Goal: Task Accomplishment & Management: Use online tool/utility

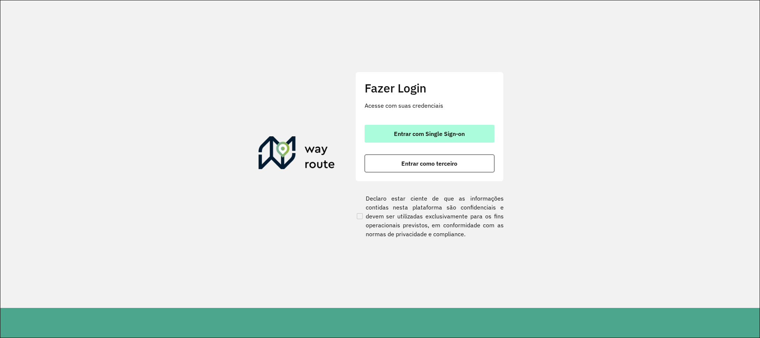
click at [386, 127] on button "Entrar com Single Sign-on" at bounding box center [430, 134] width 130 height 18
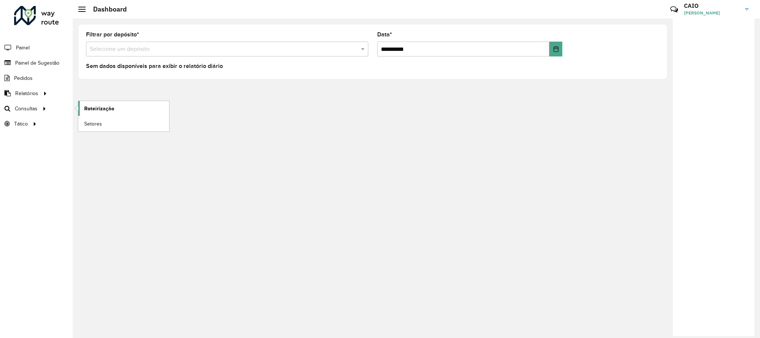
click at [117, 109] on link "Roteirização" at bounding box center [123, 108] width 91 height 15
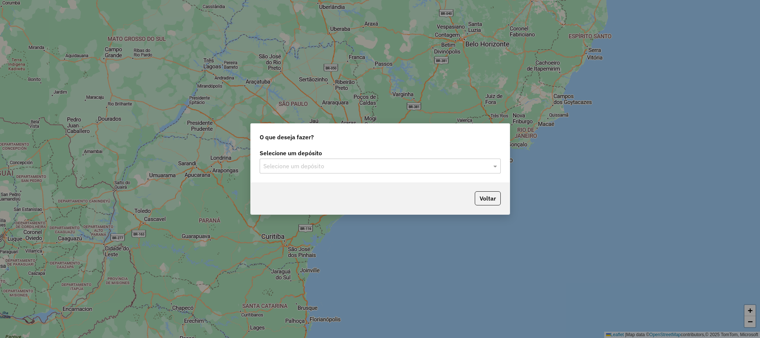
click at [315, 157] on div "Selecione um depósito Selecione um depósito" at bounding box center [380, 161] width 241 height 23
click at [315, 164] on input "text" at bounding box center [372, 166] width 219 height 9
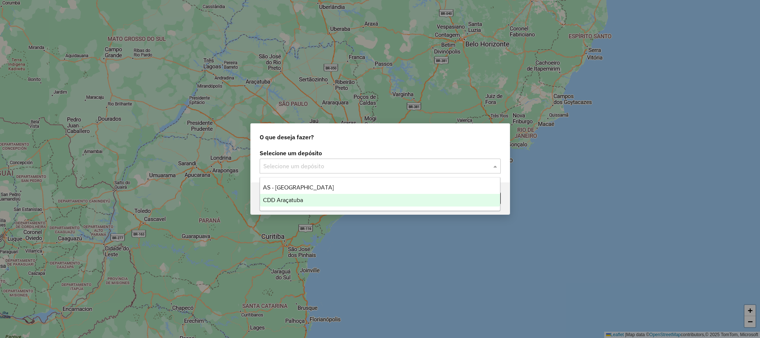
click at [300, 194] on div "CDD Araçatuba" at bounding box center [380, 200] width 240 height 13
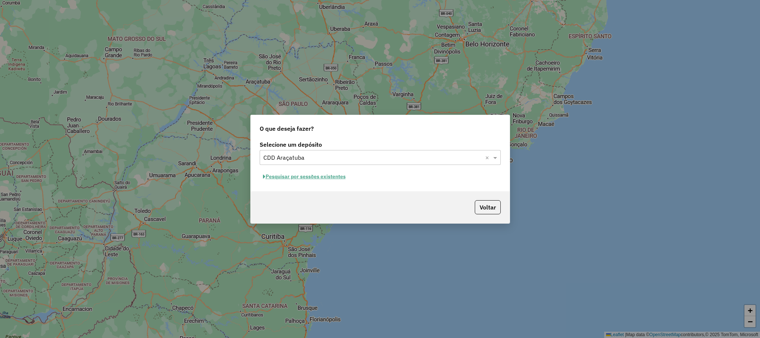
click at [324, 175] on button "Pesquisar por sessões existentes" at bounding box center [304, 176] width 89 height 11
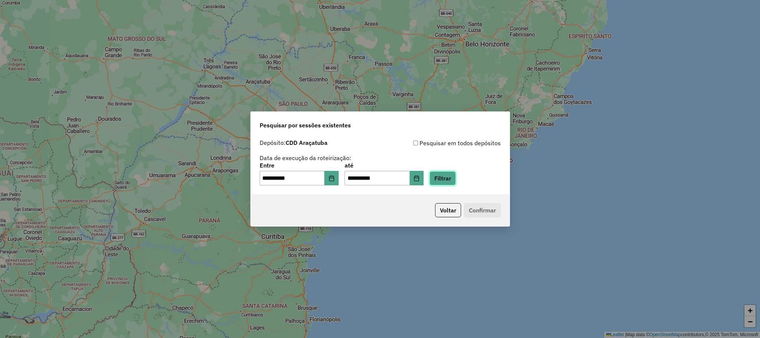
click at [450, 177] on button "Filtrar" at bounding box center [443, 178] width 26 height 14
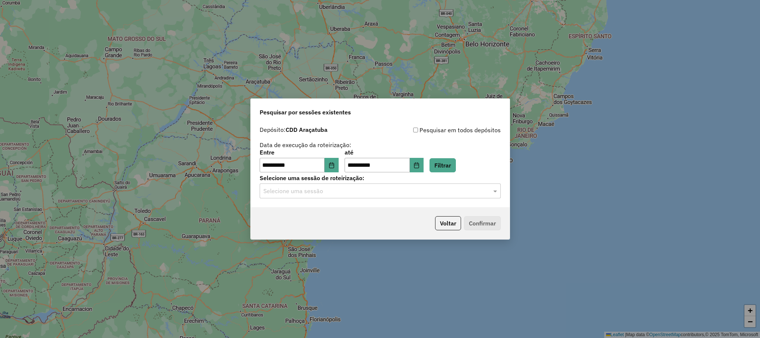
click at [388, 188] on input "text" at bounding box center [372, 191] width 219 height 9
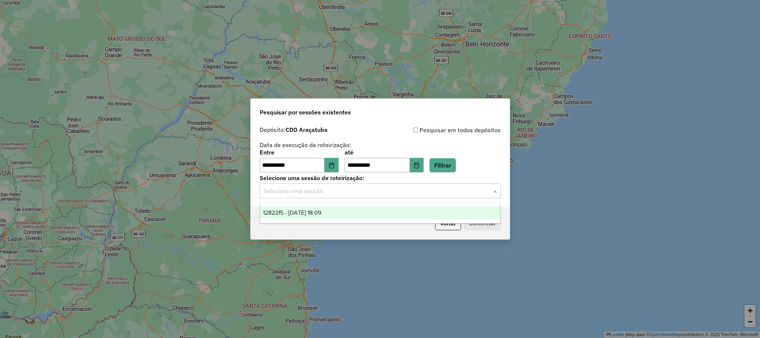
click at [345, 210] on div "1282315 - 25/09/2025 18:09" at bounding box center [380, 212] width 240 height 13
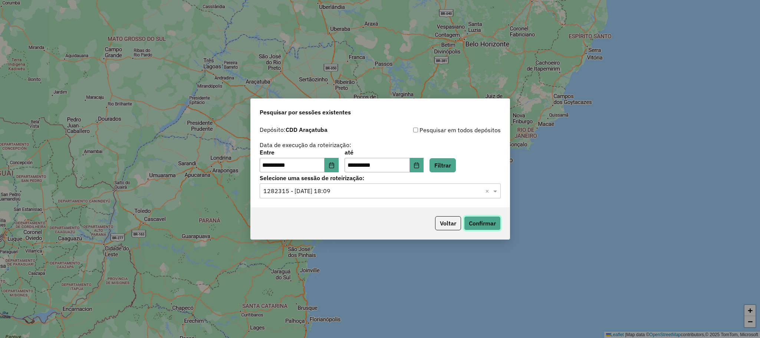
click at [483, 223] on button "Confirmar" at bounding box center [482, 223] width 37 height 14
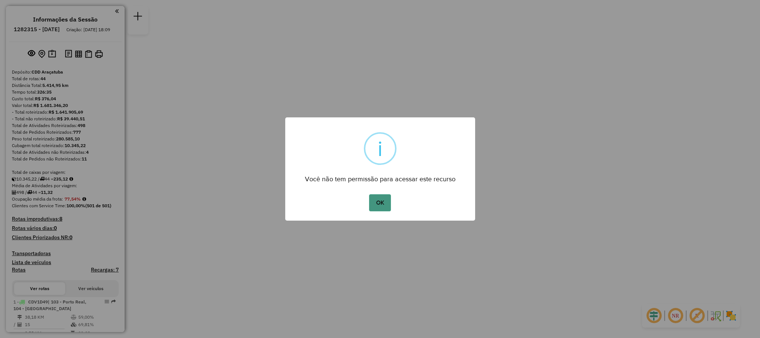
click at [377, 200] on button "OK" at bounding box center [380, 202] width 22 height 17
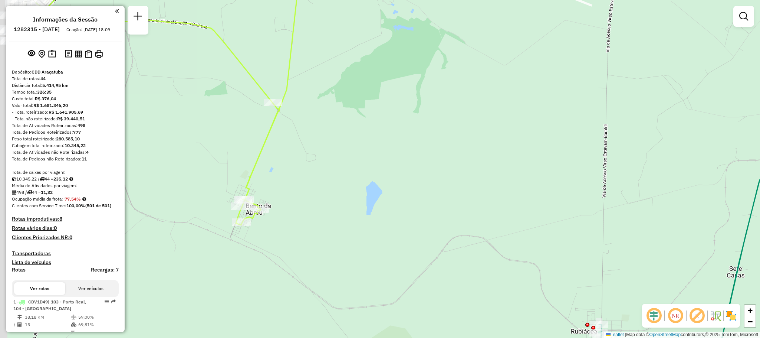
drag, startPoint x: 232, startPoint y: 240, endPoint x: 322, endPoint y: 235, distance: 90.3
click at [322, 235] on div "Janela de atendimento Grade de atendimento Capacidade Transportadoras Veículos …" at bounding box center [380, 169] width 760 height 338
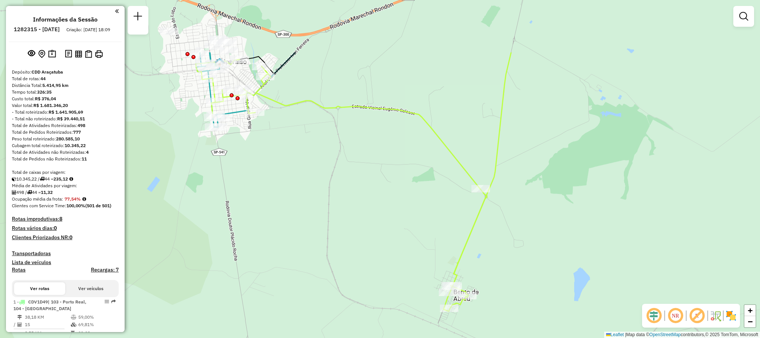
drag, startPoint x: 203, startPoint y: 161, endPoint x: 405, endPoint y: 246, distance: 220.3
click at [405, 246] on div "Janela de atendimento Grade de atendimento Capacidade Transportadoras Veículos …" at bounding box center [380, 169] width 760 height 338
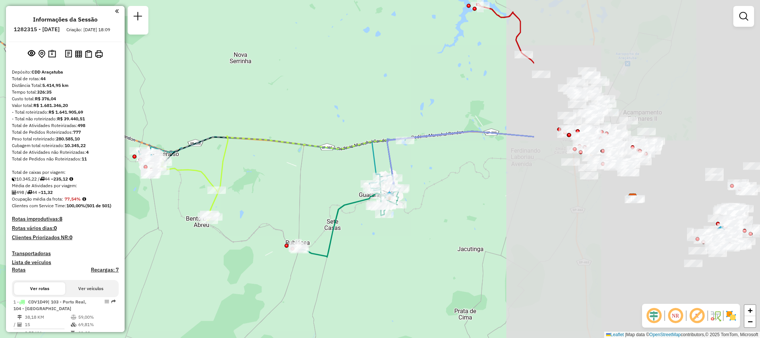
drag, startPoint x: 601, startPoint y: 208, endPoint x: 276, endPoint y: 201, distance: 325.1
click at [276, 201] on div "Janela de atendimento Grade de atendimento Capacidade Transportadoras Veículos …" at bounding box center [380, 169] width 760 height 338
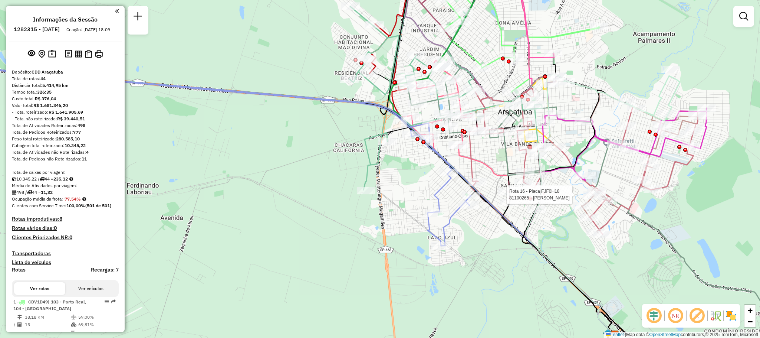
select select "**********"
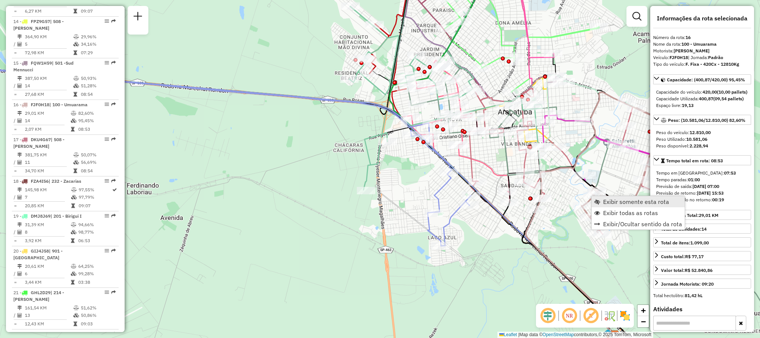
scroll to position [888, 0]
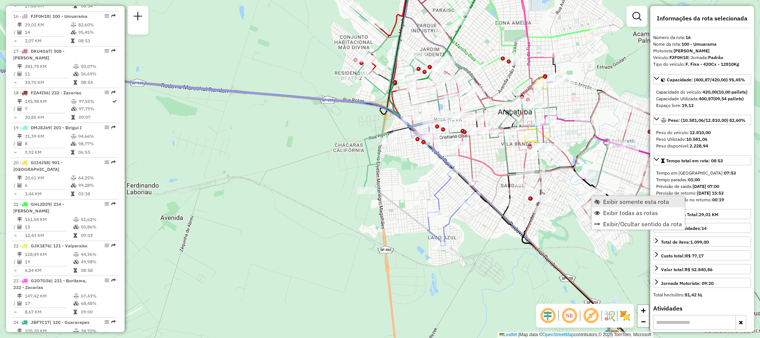
click at [616, 203] on span "Exibir somente esta rota" at bounding box center [636, 201] width 66 height 6
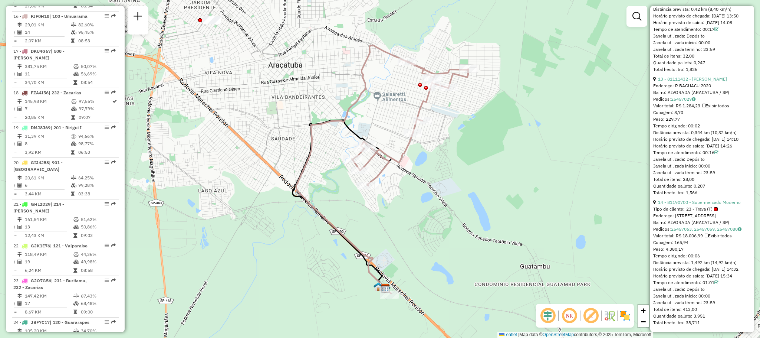
scroll to position [1900, 0]
click at [386, 159] on span "Exibir todas as rotas" at bounding box center [401, 162] width 55 height 6
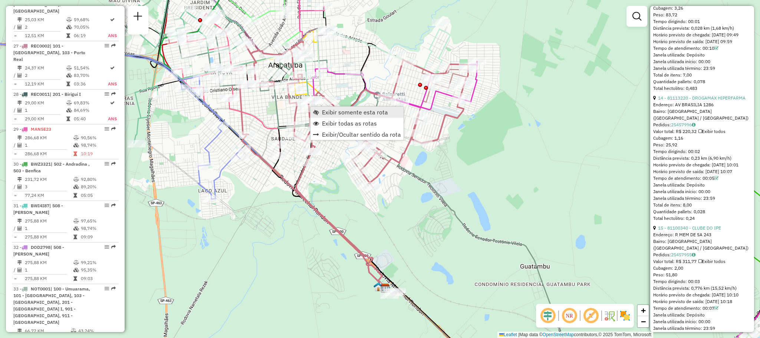
scroll to position [1778, 0]
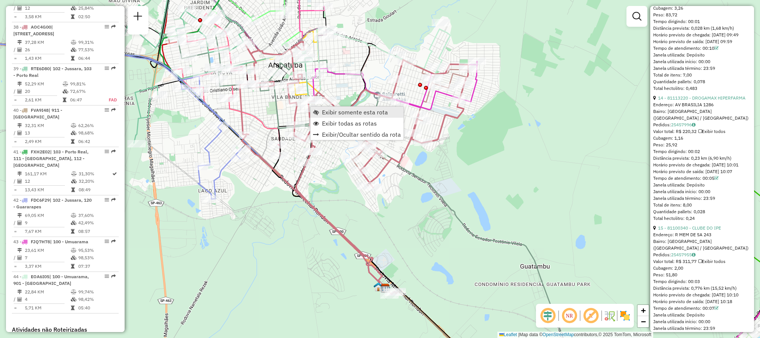
click at [323, 113] on span "Exibir somente esta rota" at bounding box center [355, 112] width 66 height 6
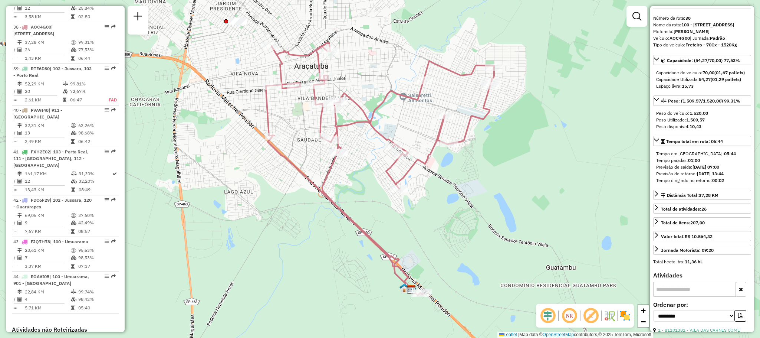
scroll to position [0, 0]
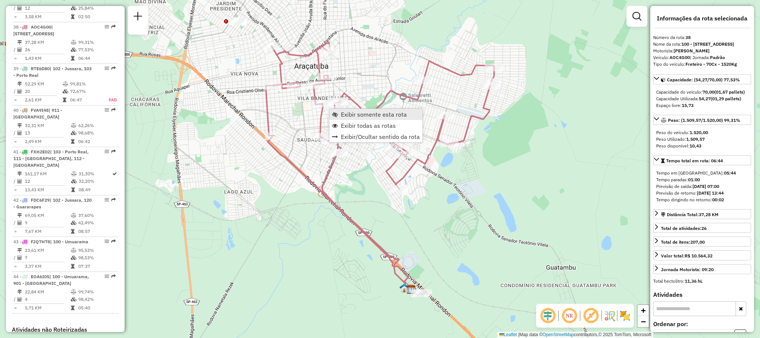
click at [382, 115] on span "Exibir somente esta rota" at bounding box center [374, 114] width 66 height 6
click at [372, 127] on span "Exibir todas as rotas" at bounding box center [382, 129] width 55 height 6
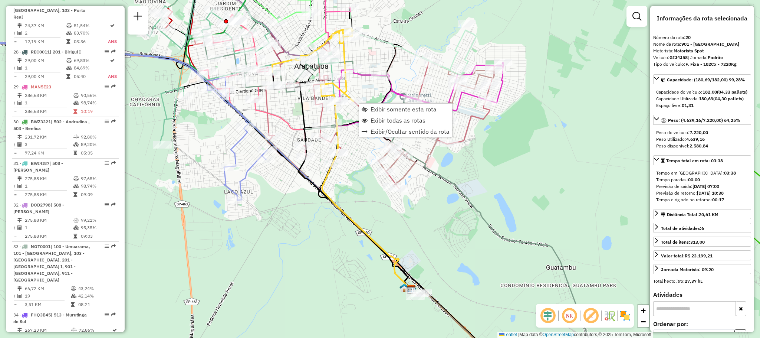
scroll to position [1035, 0]
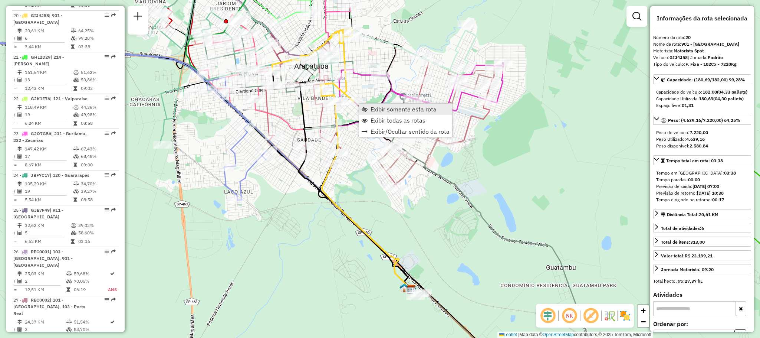
click at [378, 109] on span "Exibir somente esta rota" at bounding box center [404, 109] width 66 height 6
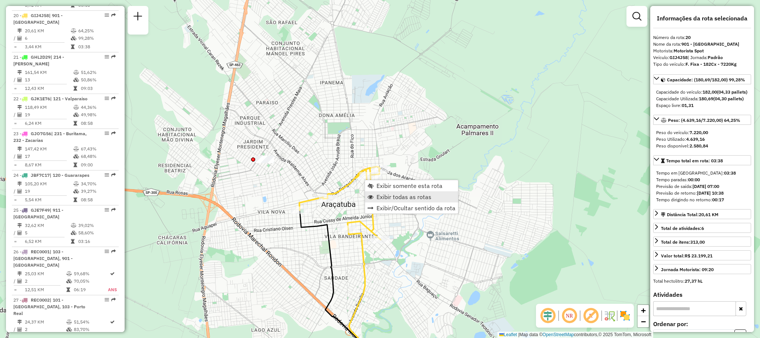
click at [423, 194] on span "Exibir todas as rotas" at bounding box center [404, 197] width 55 height 6
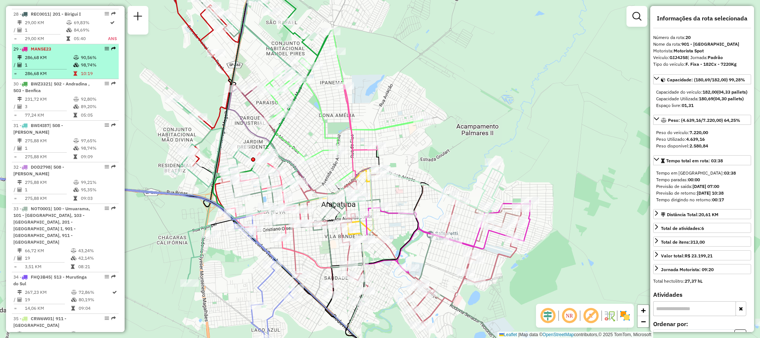
scroll to position [1536, 0]
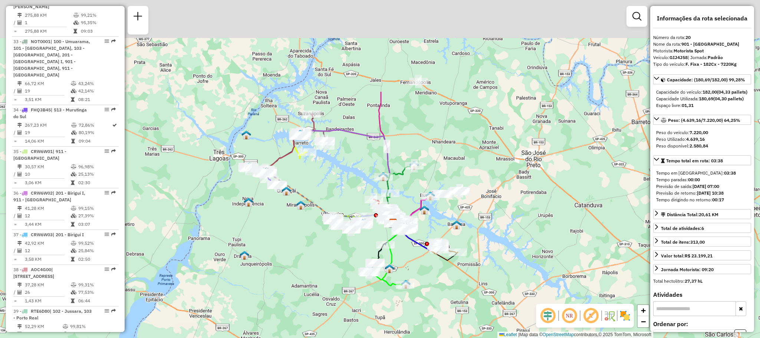
drag, startPoint x: 325, startPoint y: 52, endPoint x: 359, endPoint y: 185, distance: 137.7
click at [359, 185] on div "Janela de atendimento Grade de atendimento Capacidade Transportadoras Veículos …" at bounding box center [380, 169] width 760 height 338
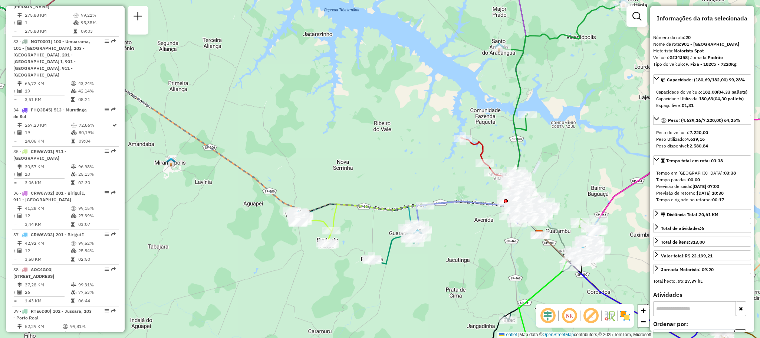
drag, startPoint x: 569, startPoint y: 213, endPoint x: 477, endPoint y: 152, distance: 110.2
click at [477, 152] on div "Rota 12 - Placa FYN8I59 81112997 - IVONEI [PERSON_NAME] Rota 12 - Placa FYN8I59…" at bounding box center [380, 169] width 760 height 338
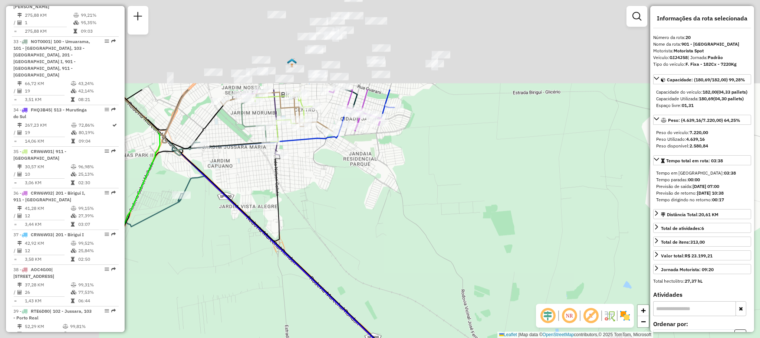
drag, startPoint x: 370, startPoint y: 145, endPoint x: 637, endPoint y: 350, distance: 336.6
click at [637, 337] on html "Aguarde... Pop-up bloqueado! Seu navegador bloqueou automáticamente a abertura …" at bounding box center [380, 169] width 760 height 338
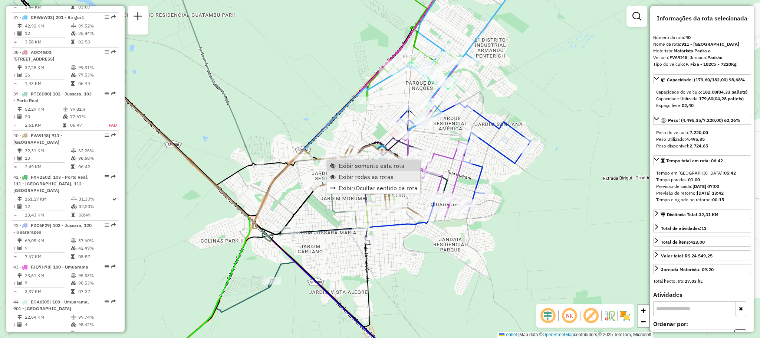
scroll to position [1869, 0]
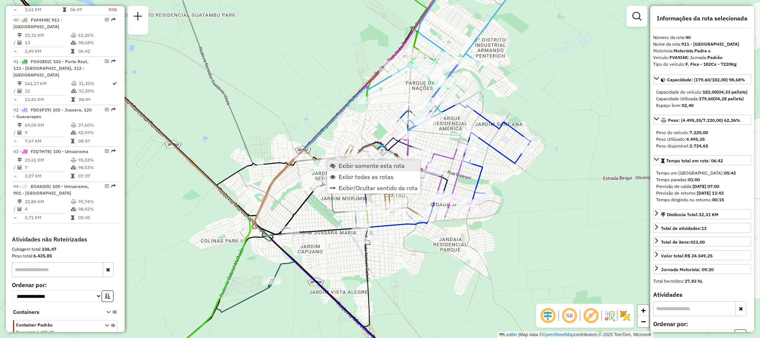
click at [389, 167] on span "Exibir somente esta rota" at bounding box center [372, 165] width 66 height 6
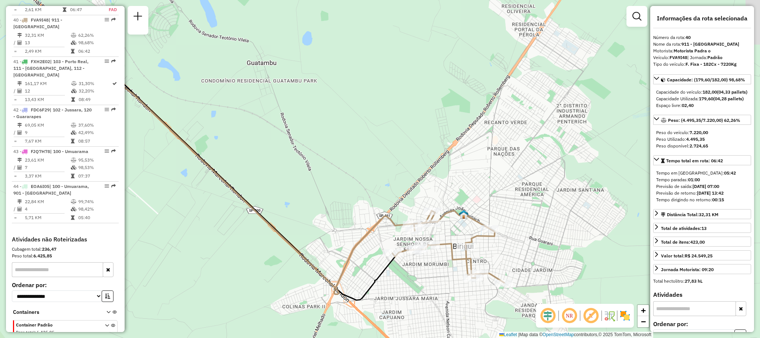
drag, startPoint x: 433, startPoint y: 172, endPoint x: 323, endPoint y: 168, distance: 110.2
click at [323, 168] on div "Janela de atendimento Grade de atendimento Capacidade Transportadoras Veículos …" at bounding box center [380, 169] width 760 height 338
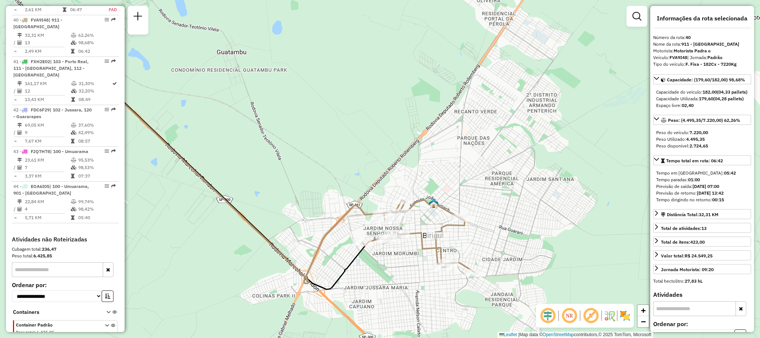
click at [627, 313] on img at bounding box center [625, 315] width 12 height 12
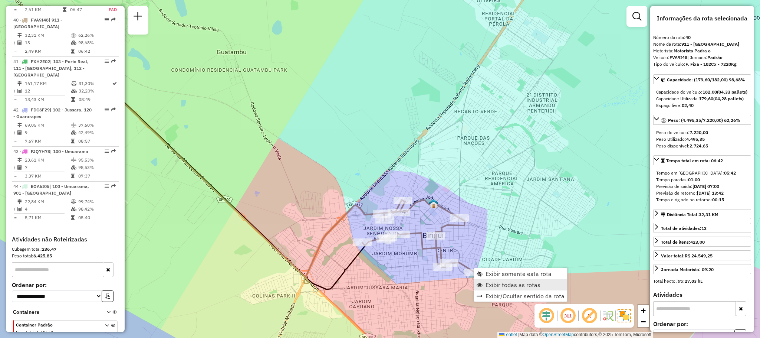
click at [492, 284] on span "Exibir todas as rotas" at bounding box center [513, 285] width 55 height 6
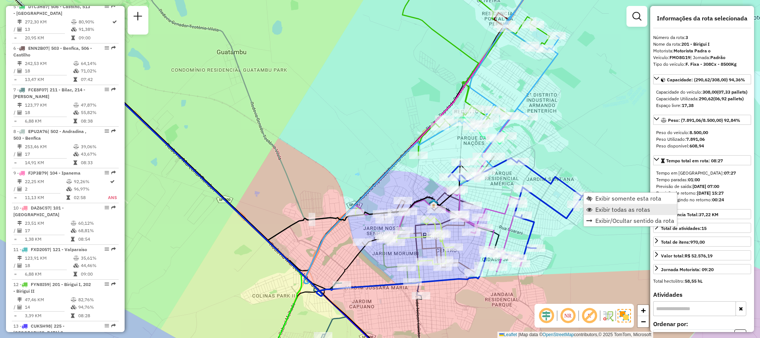
scroll to position [380, 0]
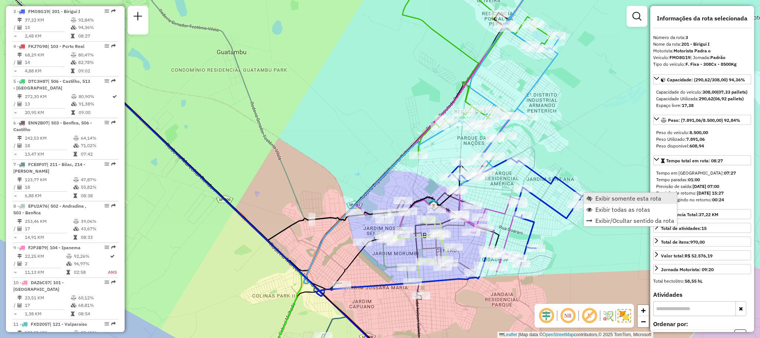
click at [624, 201] on span "Exibir somente esta rota" at bounding box center [628, 198] width 66 height 6
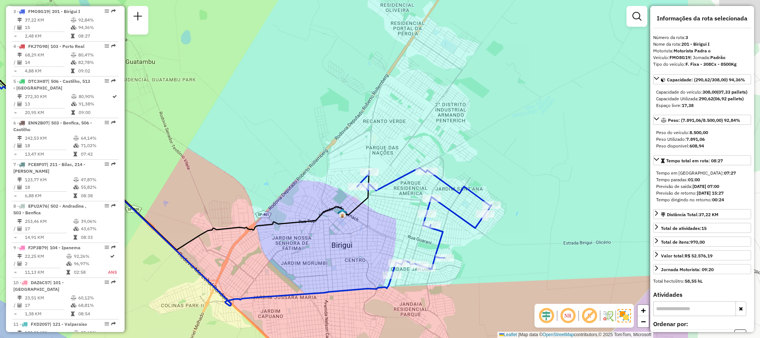
drag, startPoint x: 533, startPoint y: 206, endPoint x: 378, endPoint y: 213, distance: 155.2
click at [378, 213] on div "Janela de atendimento Grade de atendimento Capacidade Transportadoras Veículos …" at bounding box center [380, 169] width 760 height 338
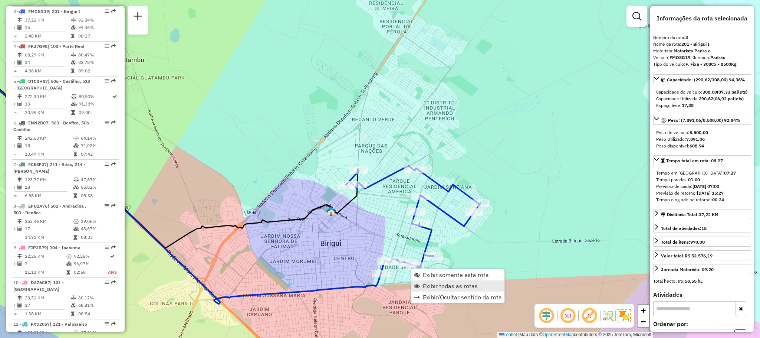
click at [436, 280] on link "Exibir todas as rotas" at bounding box center [457, 285] width 93 height 11
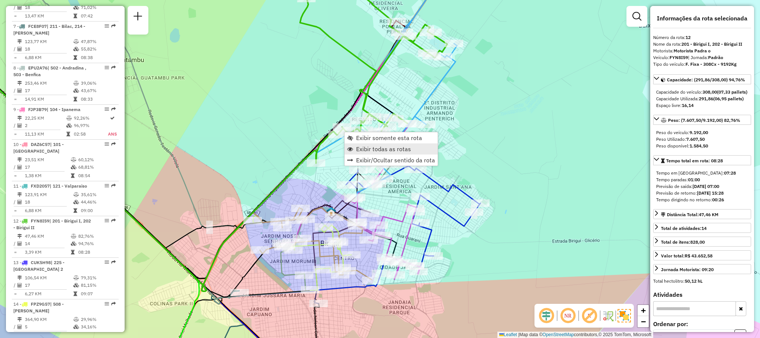
scroll to position [722, 0]
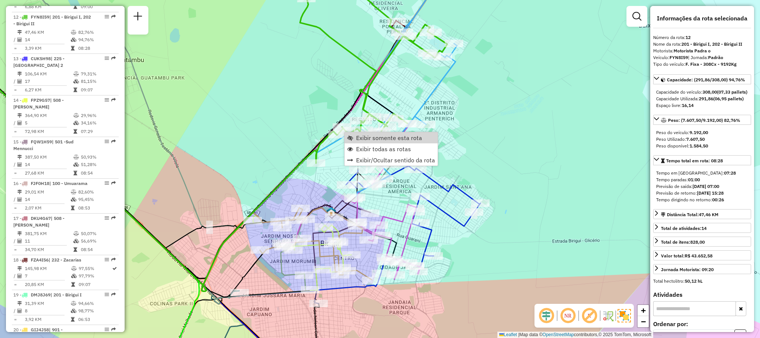
drag, startPoint x: 442, startPoint y: 114, endPoint x: 440, endPoint y: 117, distance: 4.0
click at [442, 114] on div "Janela de atendimento Grade de atendimento Capacidade Transportadoras Veículos …" at bounding box center [380, 169] width 760 height 338
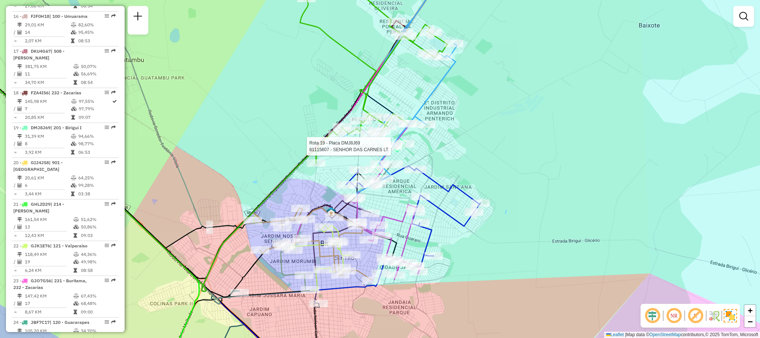
select select "**********"
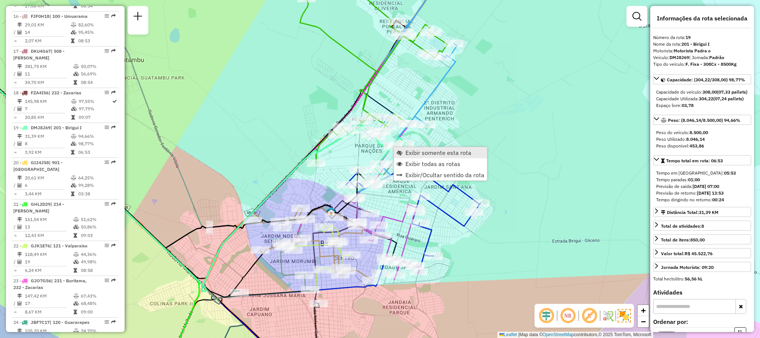
scroll to position [1000, 0]
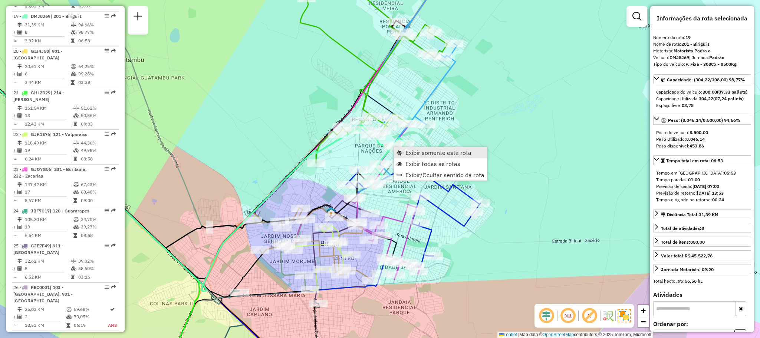
click at [410, 152] on span "Exibir somente esta rota" at bounding box center [438, 152] width 66 height 6
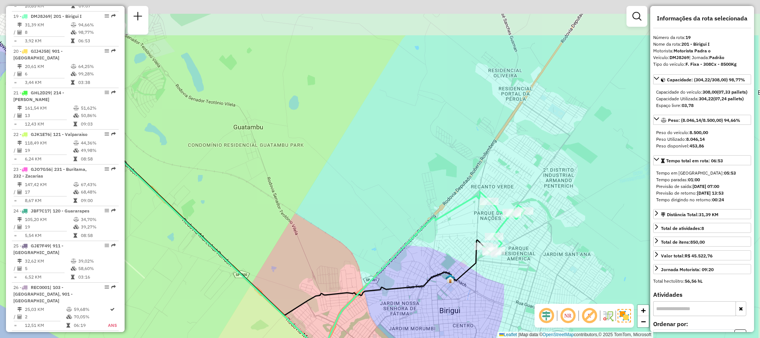
drag, startPoint x: 441, startPoint y: 124, endPoint x: 289, endPoint y: 205, distance: 172.4
click at [289, 206] on div "Janela de atendimento Grade de atendimento Capacidade Transportadoras Veículos …" at bounding box center [380, 169] width 760 height 338
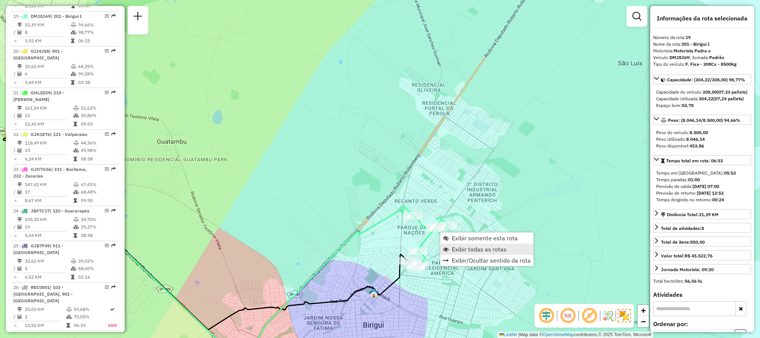
click at [463, 246] on span "Exibir todas as rotas" at bounding box center [479, 249] width 55 height 6
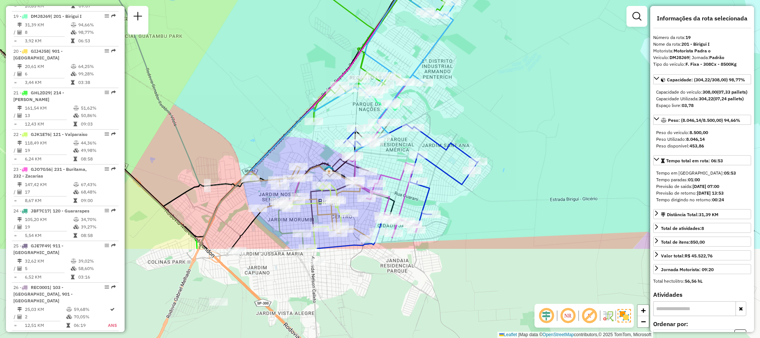
drag, startPoint x: 325, startPoint y: 206, endPoint x: 287, endPoint y: 51, distance: 159.3
click at [283, 48] on div "Janela de atendimento Grade de atendimento Capacidade Transportadoras Veículos …" at bounding box center [380, 169] width 760 height 338
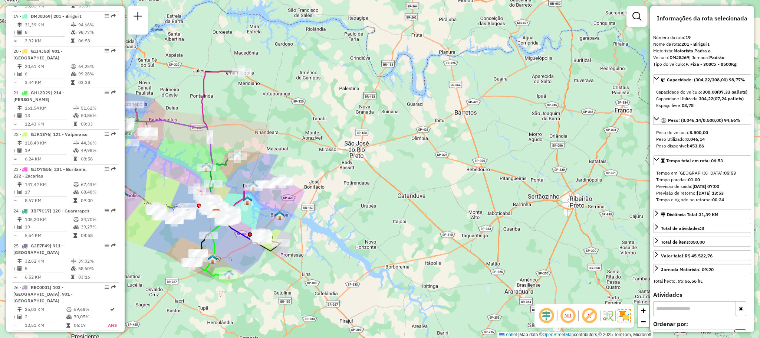
scroll to position [1877, 0]
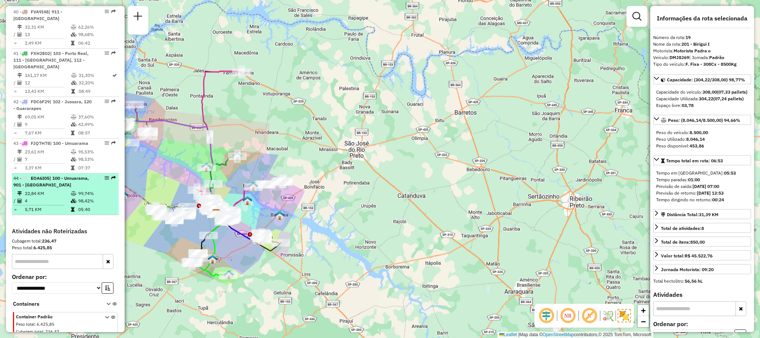
drag, startPoint x: 101, startPoint y: 168, endPoint x: 106, endPoint y: 171, distance: 5.2
click at [106, 175] on em at bounding box center [107, 177] width 4 height 4
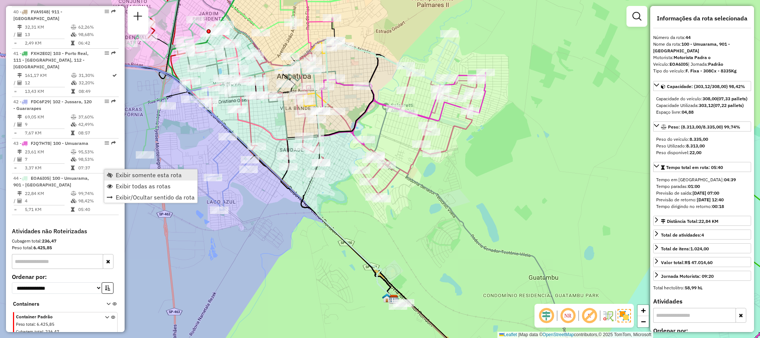
click at [141, 178] on span "Exibir somente esta rota" at bounding box center [149, 175] width 66 height 6
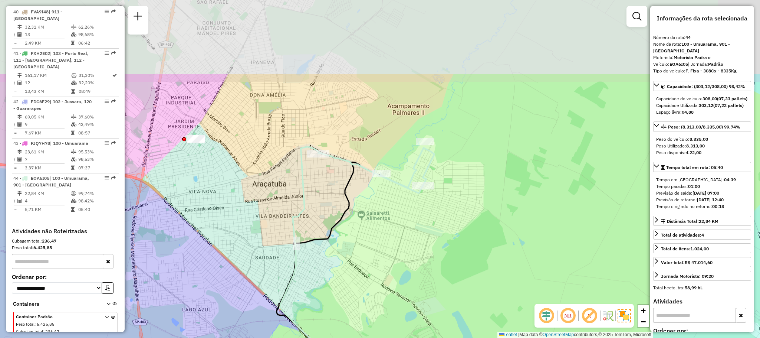
drag, startPoint x: 279, startPoint y: 118, endPoint x: 252, endPoint y: 204, distance: 90.1
click at [251, 204] on div "Janela de atendimento Grade de atendimento Capacidade Transportadoras Veículos …" at bounding box center [380, 169] width 760 height 338
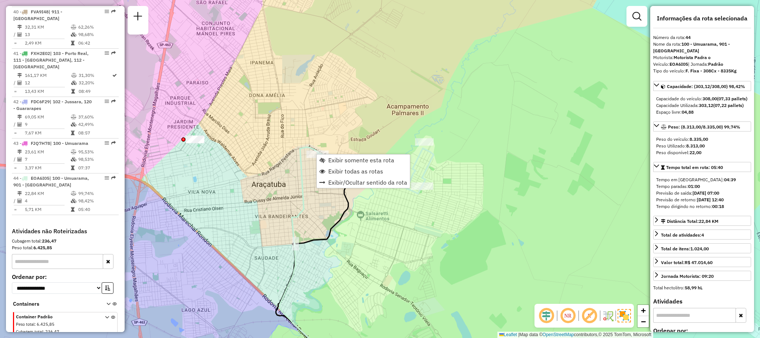
scroll to position [1887, 0]
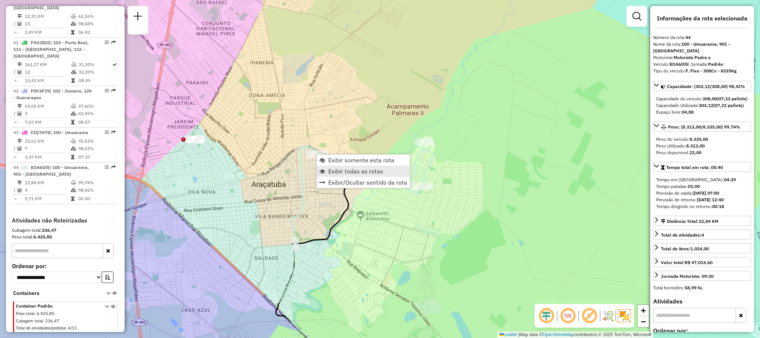
click at [340, 168] on span "Exibir todas as rotas" at bounding box center [355, 171] width 55 height 6
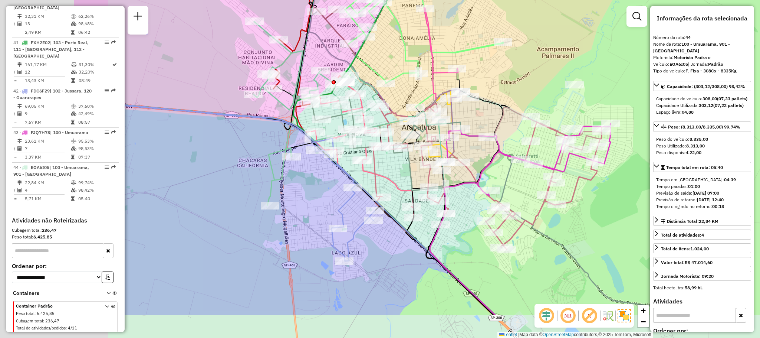
drag, startPoint x: 292, startPoint y: 208, endPoint x: 461, endPoint y: 148, distance: 180.0
click at [461, 148] on icon at bounding box center [462, 217] width 65 height 193
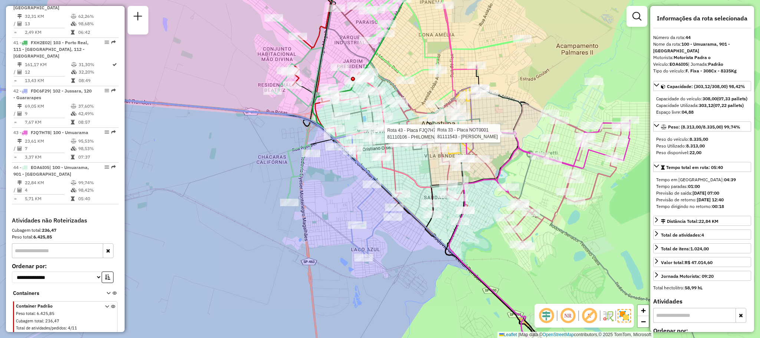
click at [403, 233] on div "Rota 43 - Placa FJQ7H78 81110106 - PHILOMENA BAR E REST Rota 33 - Placa NOT0001…" at bounding box center [380, 169] width 760 height 338
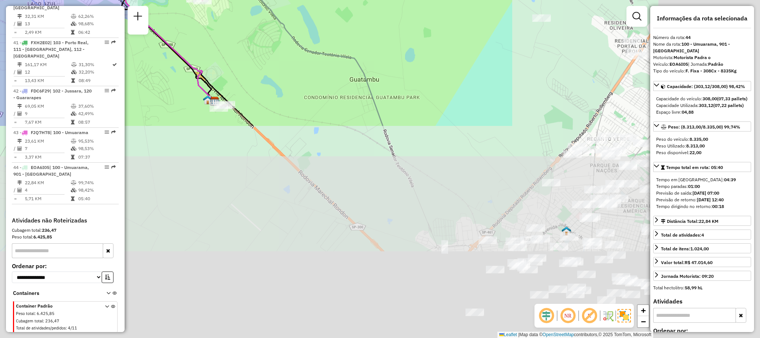
drag, startPoint x: 635, startPoint y: 225, endPoint x: 296, endPoint y: -68, distance: 448.0
click at [296, 0] on html "Aguarde... Pop-up bloqueado! Seu navegador bloqueou automáticamente a abertura …" at bounding box center [380, 169] width 760 height 338
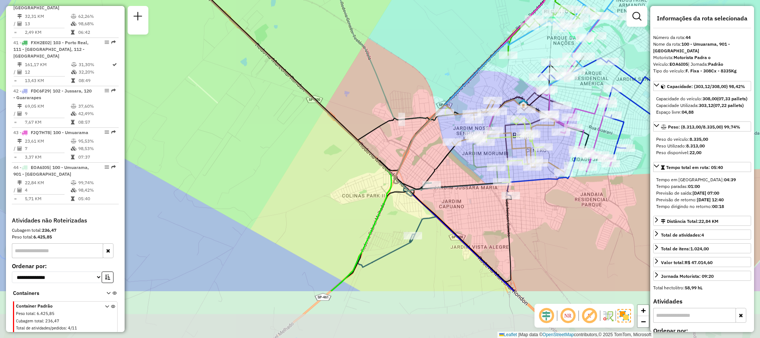
drag, startPoint x: 415, startPoint y: 88, endPoint x: 390, endPoint y: 7, distance: 85.4
click at [390, 7] on div "Rota 43 - Placa FJQ7H78 81110106 - PHILOMENA BAR E REST Rota 33 - Placa NOT0001…" at bounding box center [380, 169] width 760 height 338
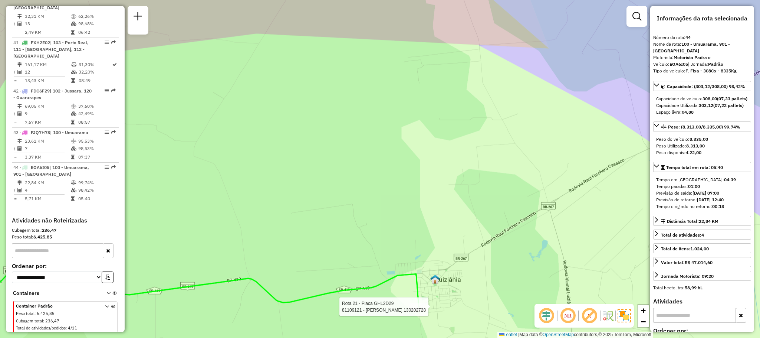
click at [423, 310] on div at bounding box center [419, 306] width 19 height 7
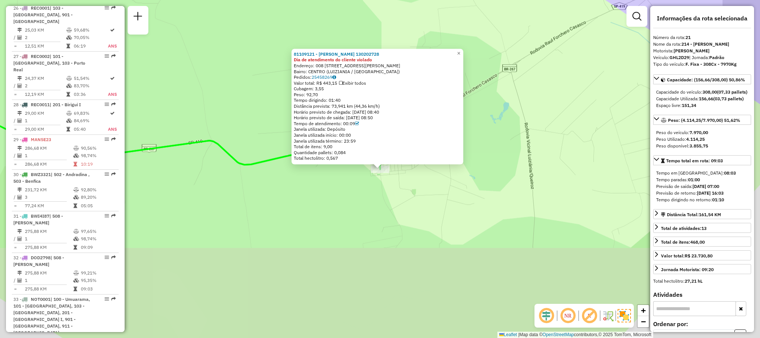
scroll to position [1077, 0]
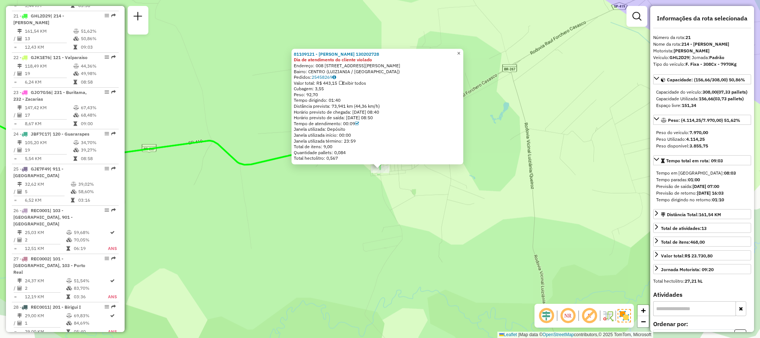
click at [463, 54] on link "×" at bounding box center [458, 53] width 9 height 9
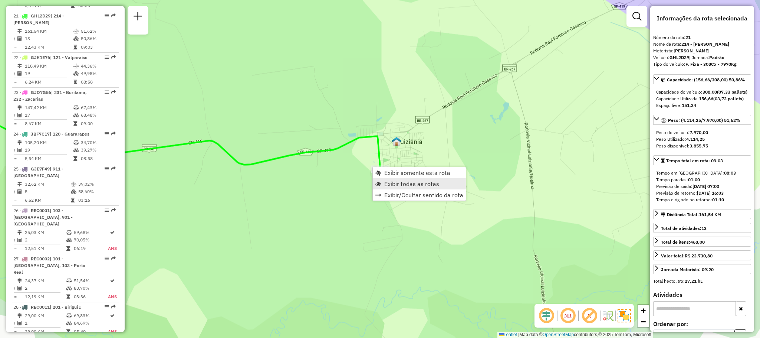
click at [401, 181] on span "Exibir todas as rotas" at bounding box center [411, 184] width 55 height 6
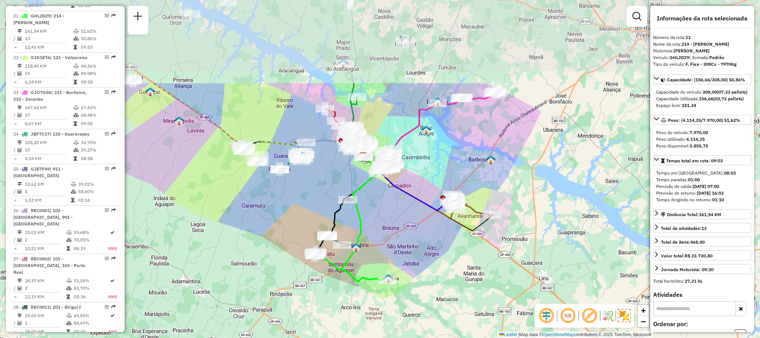
drag, startPoint x: 408, startPoint y: 94, endPoint x: 394, endPoint y: 211, distance: 118.4
click at [395, 211] on div "Janela de atendimento Grade de atendimento Capacidade Transportadoras Veículos …" at bounding box center [380, 169] width 760 height 338
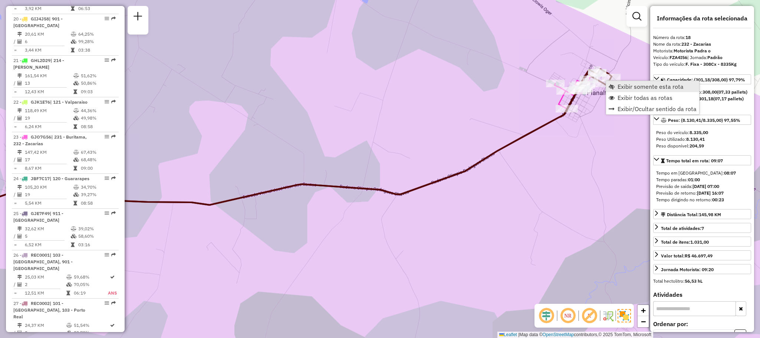
scroll to position [965, 0]
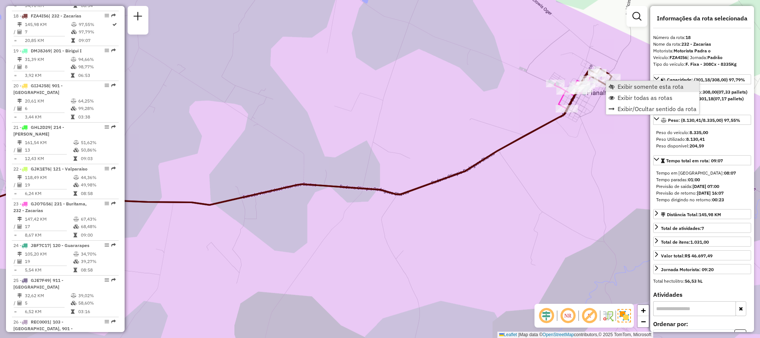
click at [617, 85] on link "Exibir somente esta rota" at bounding box center [652, 86] width 93 height 11
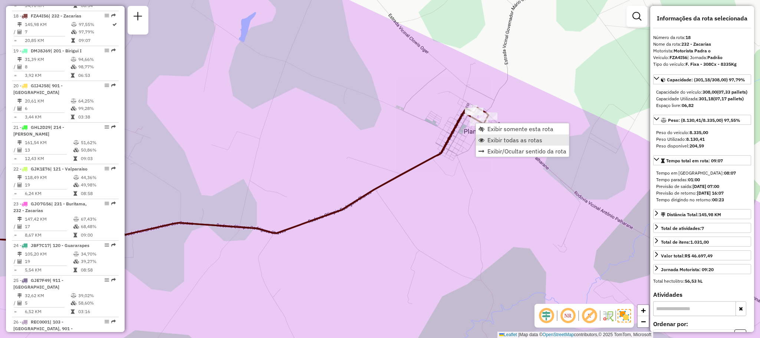
click at [492, 137] on span "Exibir todas as rotas" at bounding box center [514, 140] width 55 height 6
